Goal: Register for event/course

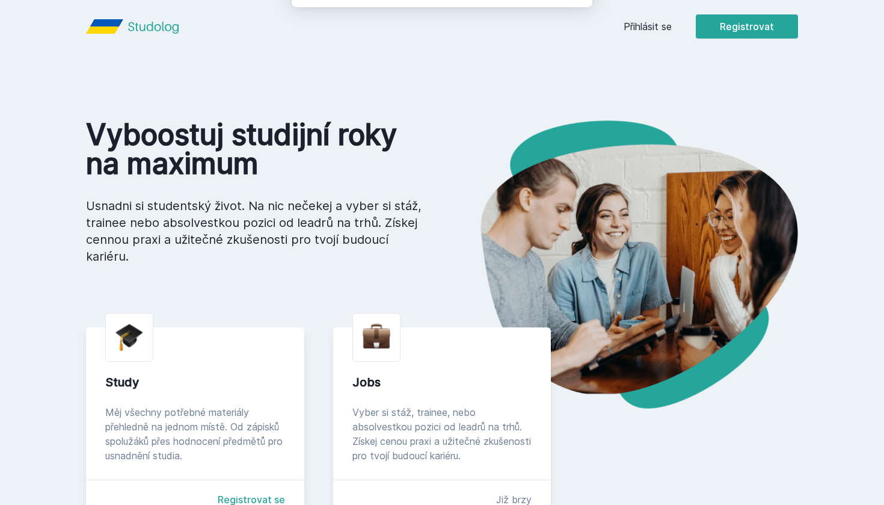
click at [530, 75] on button "Jasně, jsem pro" at bounding box center [525, 78] width 105 height 30
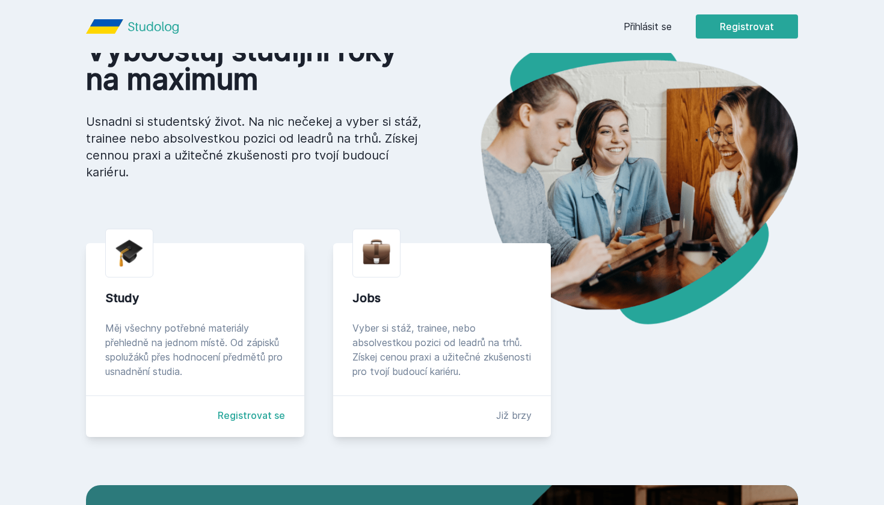
scroll to position [140, 0]
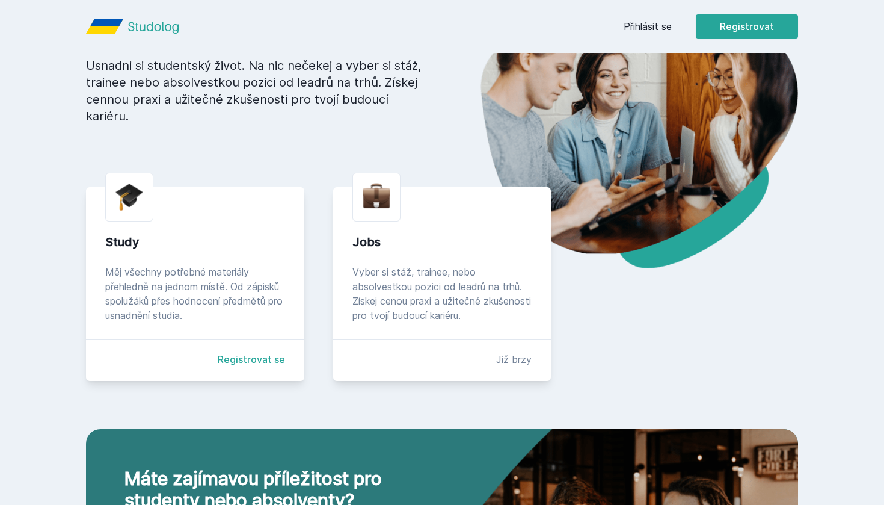
click at [256, 354] on link "Registrovat se" at bounding box center [251, 359] width 67 height 14
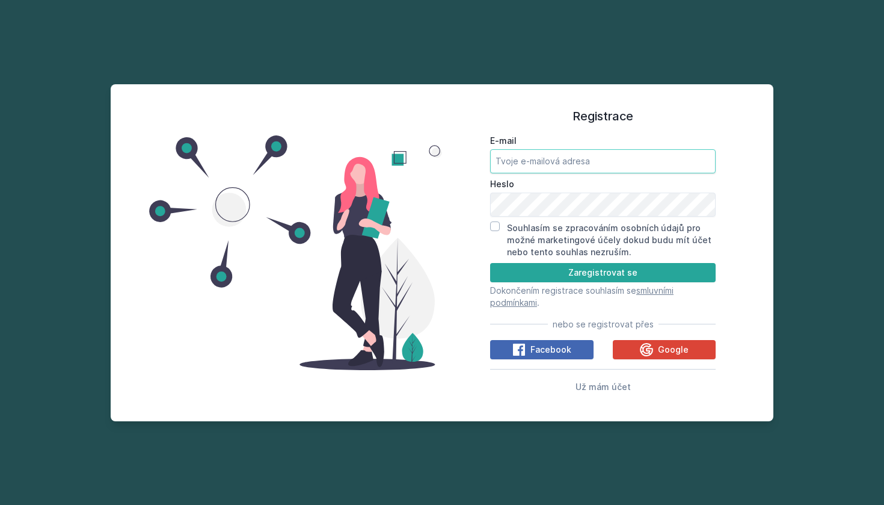
click at [563, 164] on input "E-mail" at bounding box center [603, 161] width 226 height 24
click at [626, 350] on button "Google" at bounding box center [664, 349] width 103 height 19
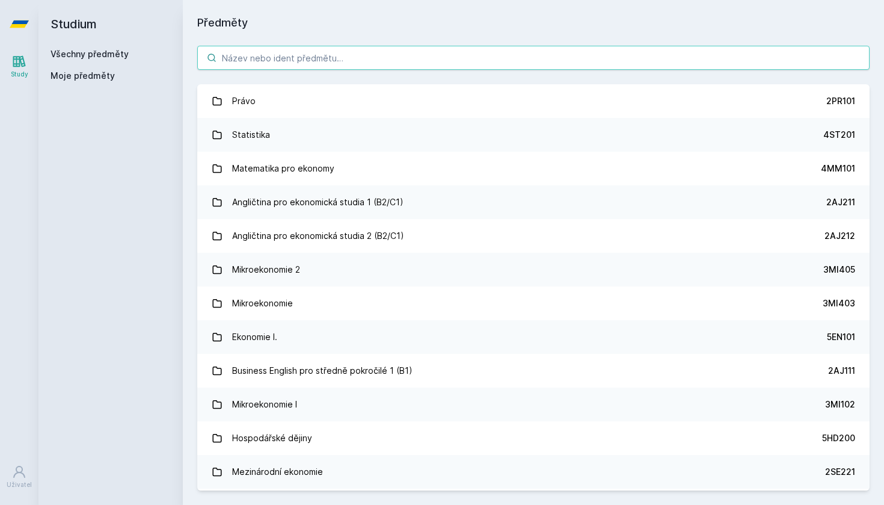
click at [618, 60] on input "search" at bounding box center [533, 58] width 673 height 24
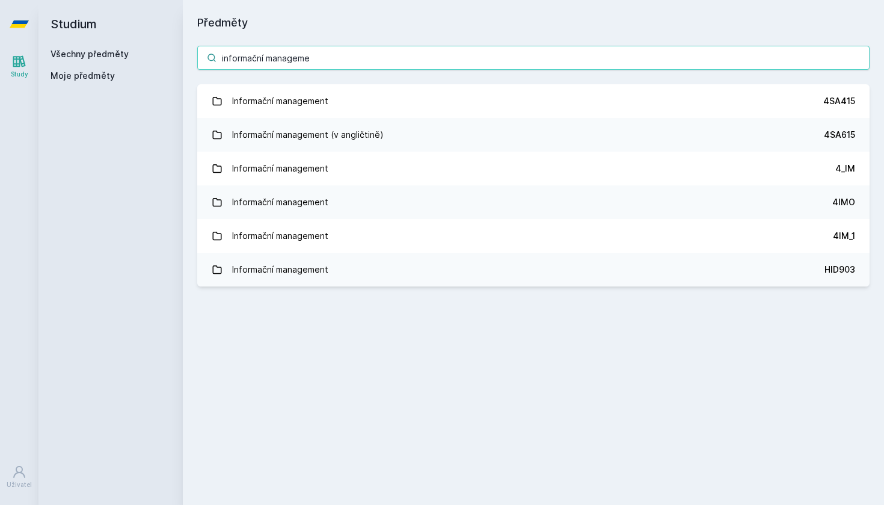
type input "informační management"
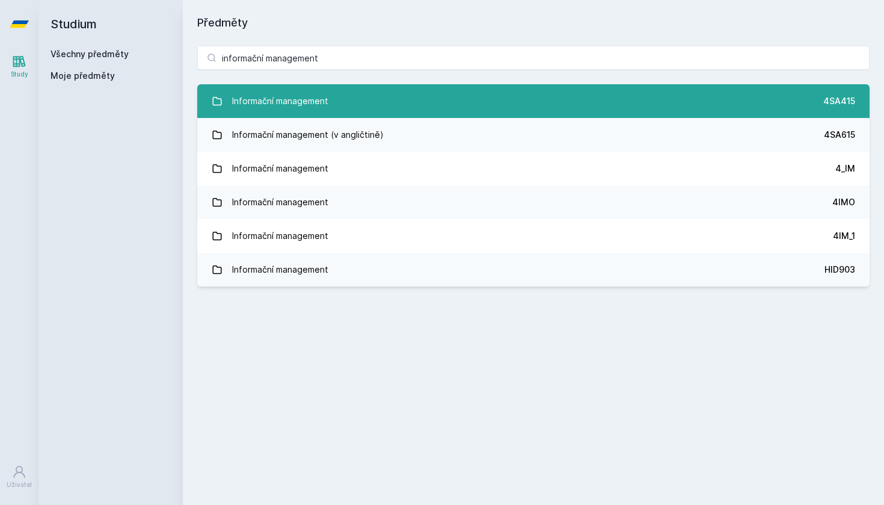
drag, startPoint x: 618, startPoint y: 60, endPoint x: 252, endPoint y: 103, distance: 368.3
click at [252, 103] on div "Informační management" at bounding box center [280, 101] width 96 height 24
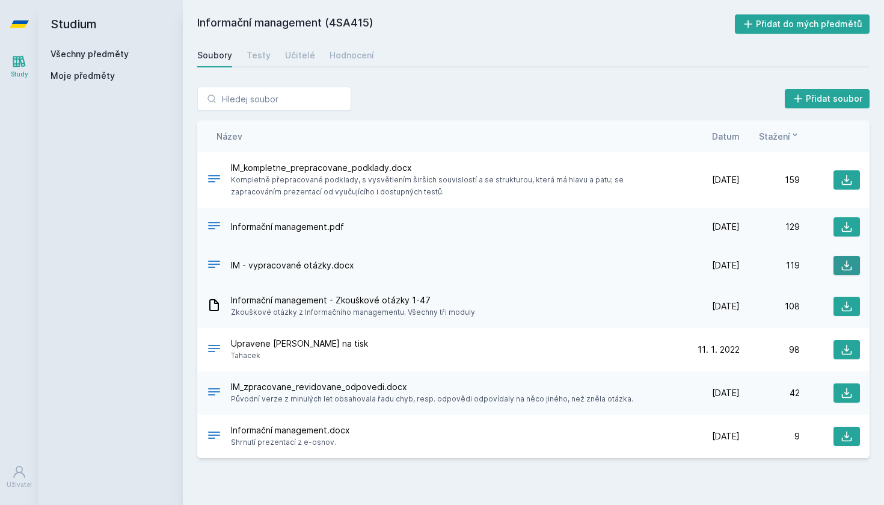
click at [850, 269] on icon at bounding box center [847, 265] width 12 height 12
click at [844, 179] on icon at bounding box center [847, 180] width 12 height 12
